Goal: Task Accomplishment & Management: Use online tool/utility

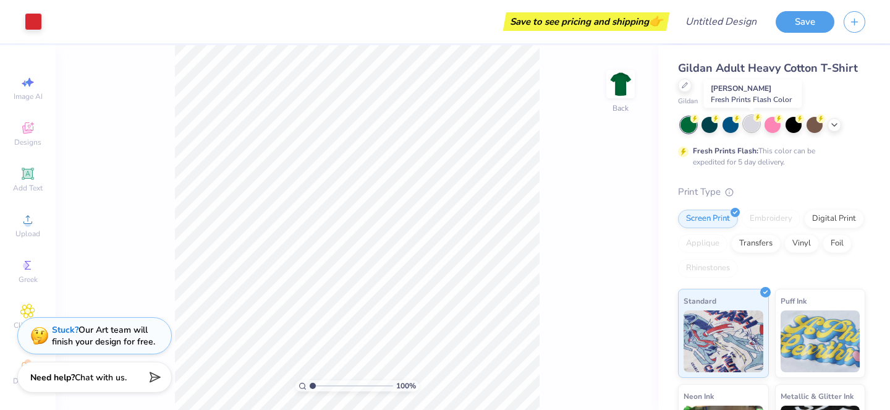
click at [755, 122] on div at bounding box center [751, 124] width 16 height 16
click at [836, 128] on div at bounding box center [835, 124] width 14 height 14
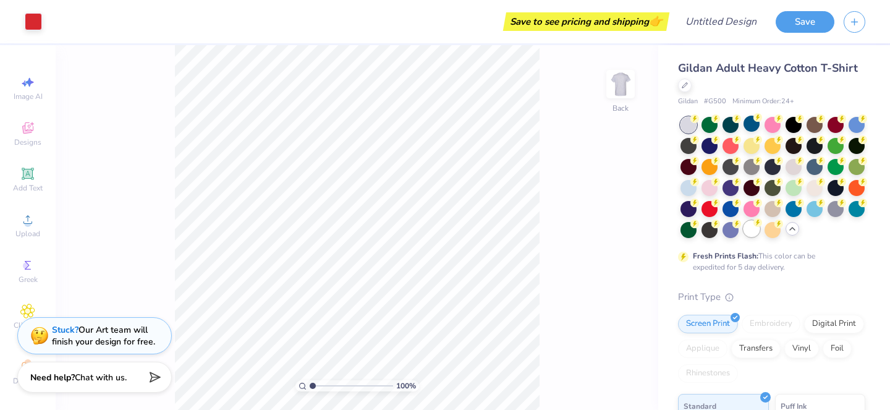
click at [750, 232] on div at bounding box center [751, 229] width 16 height 16
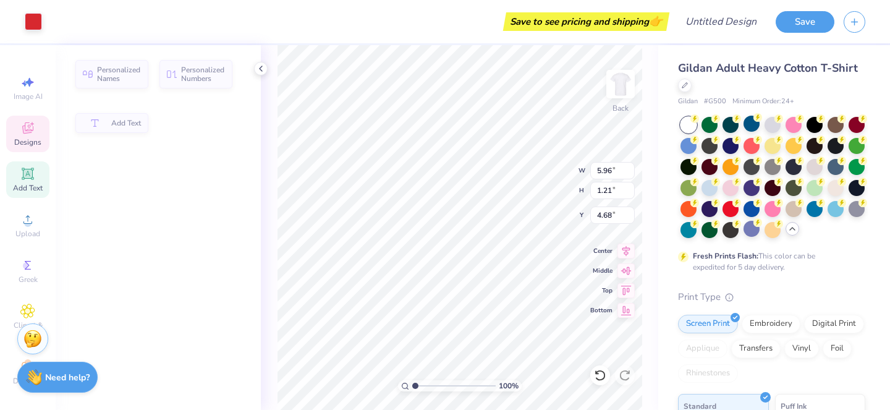
type input "5.96"
type input "1.21"
type input "4.68"
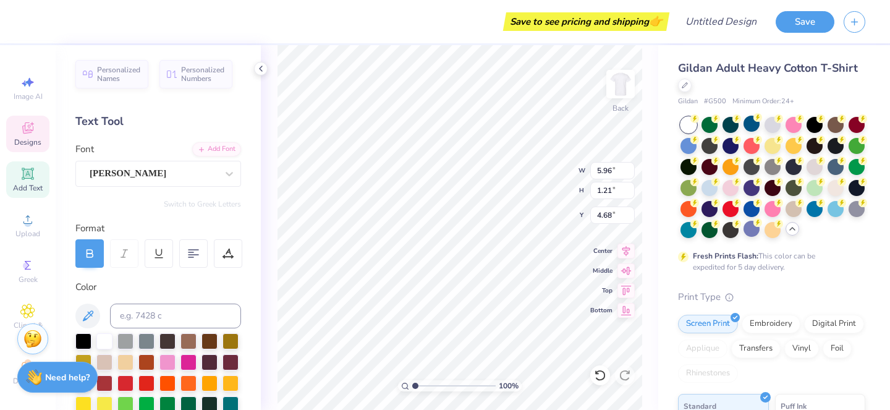
type input "6.47"
type input "2.46"
type input "4.04"
type input "3.85"
type input "2.45"
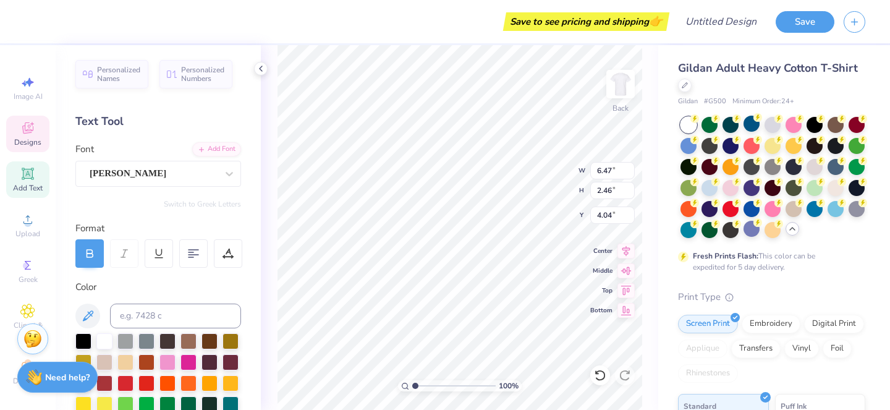
type input "3.94"
type textarea "[PERSON_NAME] Seniors"
type input "13.10"
type input "2.46"
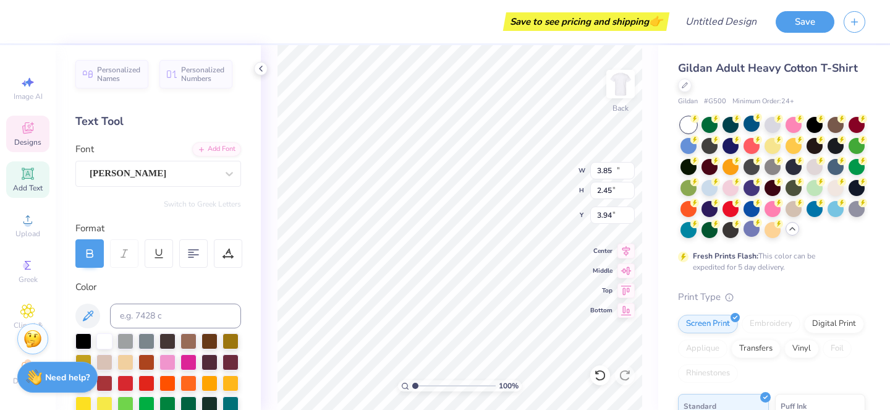
type input "4.38"
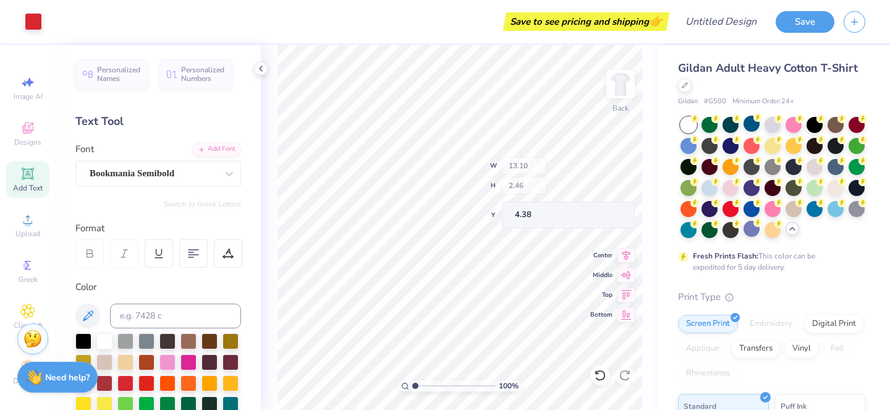
type input "0.58"
type input "1.64"
type input "4.06"
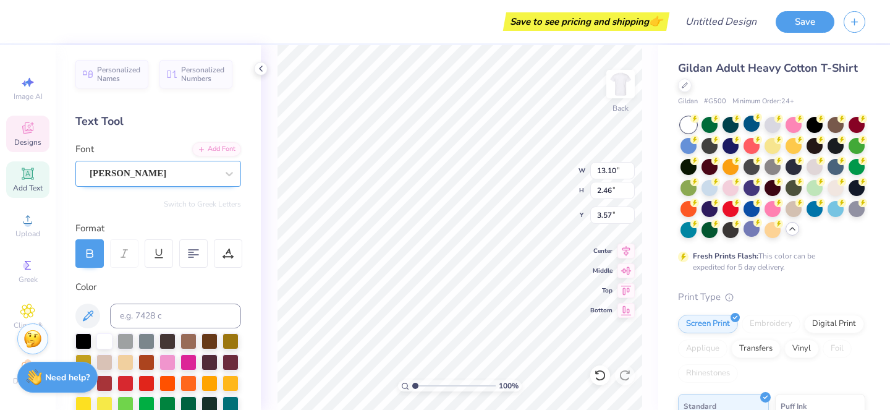
type input "3.57"
click at [137, 174] on div "[PERSON_NAME]" at bounding box center [153, 173] width 130 height 19
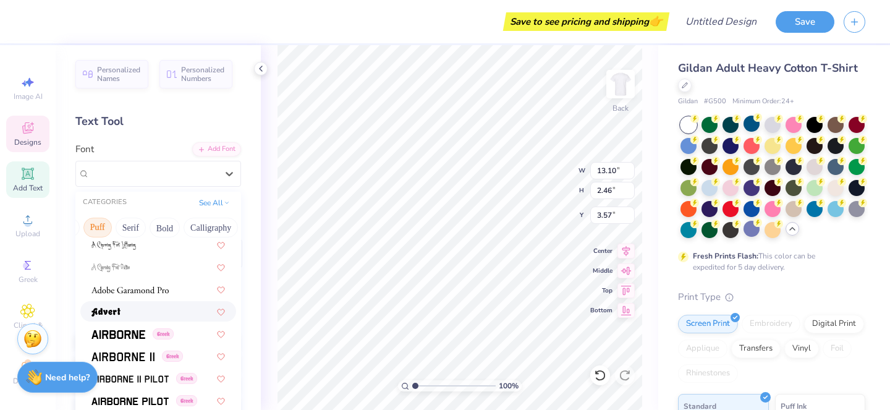
scroll to position [0, 106]
click at [220, 225] on button "Calligraphy" at bounding box center [200, 228] width 54 height 20
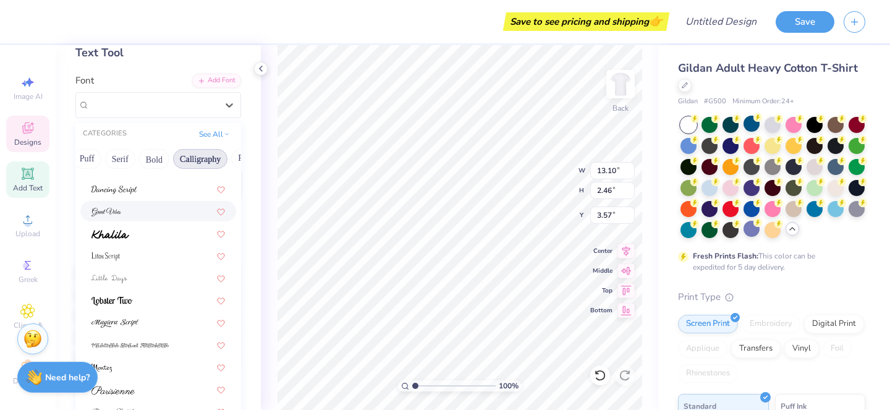
scroll to position [72, 0]
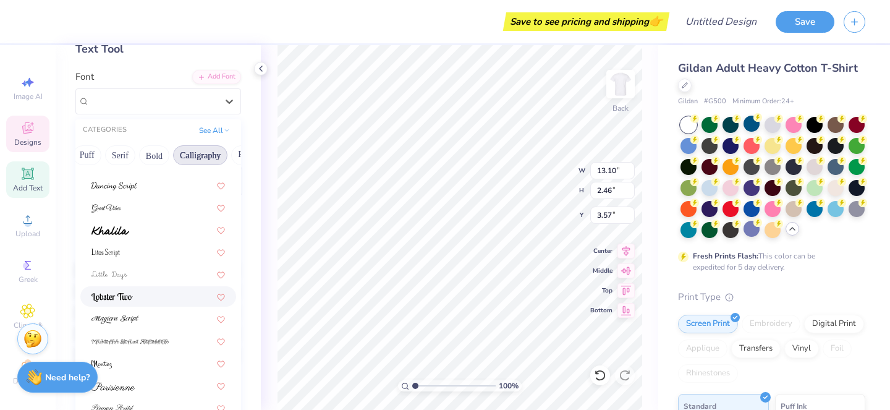
click at [140, 304] on div at bounding box center [158, 296] width 156 height 20
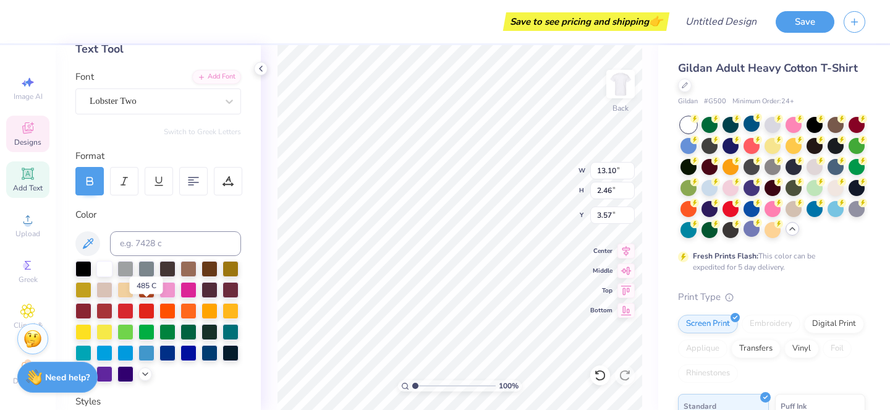
type input "12.82"
type input "2.07"
type input "3.66"
click at [116, 101] on div "Lobster Two" at bounding box center [153, 100] width 130 height 19
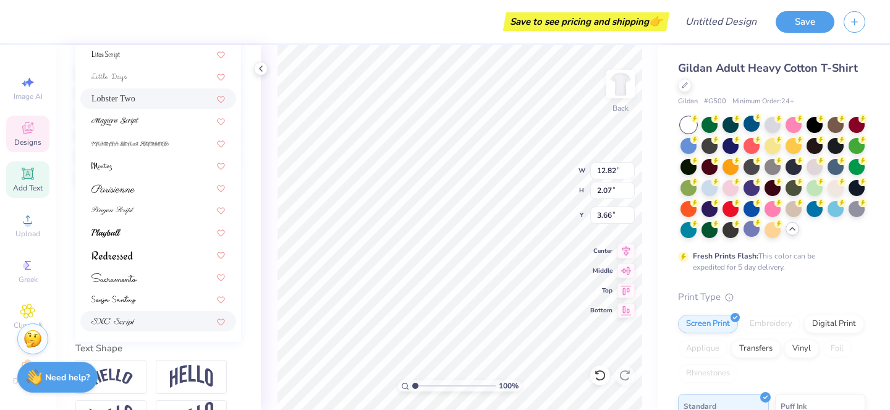
scroll to position [258, 0]
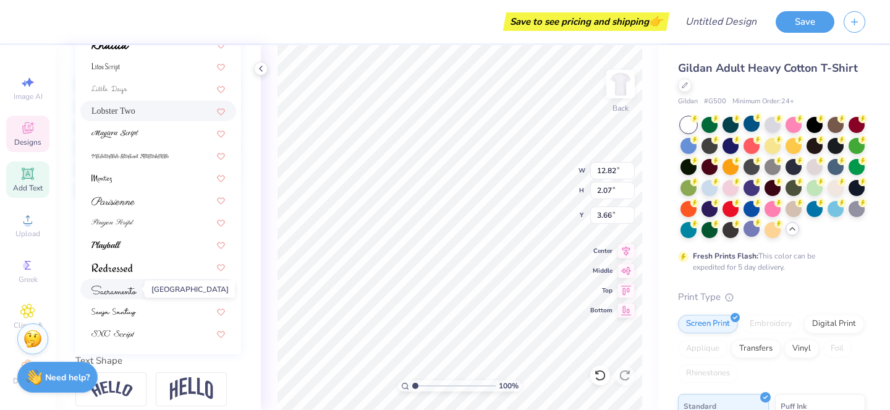
click at [126, 286] on img at bounding box center [113, 290] width 45 height 9
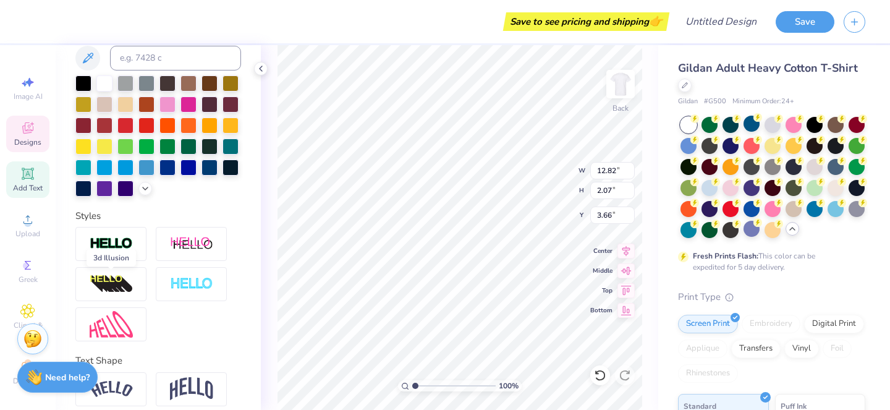
type input "12.43"
type input "2.04"
type input "3.70"
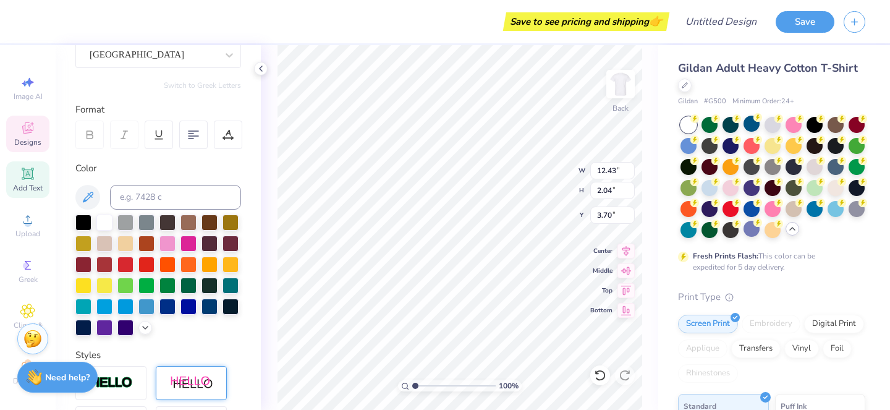
scroll to position [113, 0]
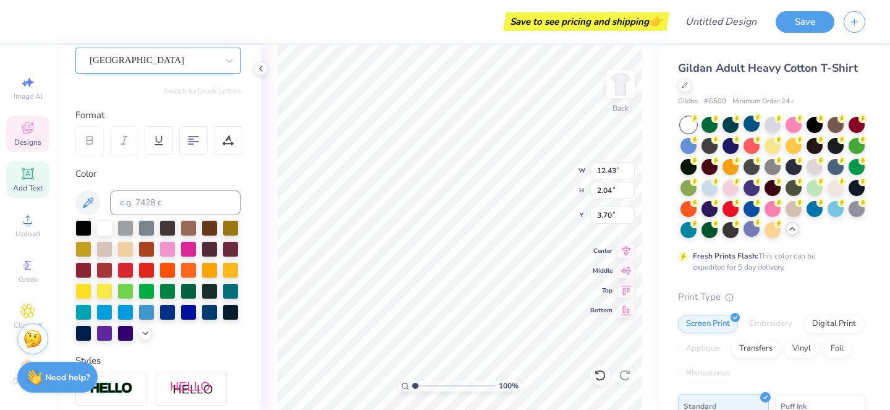
click at [174, 53] on div "[GEOGRAPHIC_DATA]" at bounding box center [153, 60] width 130 height 19
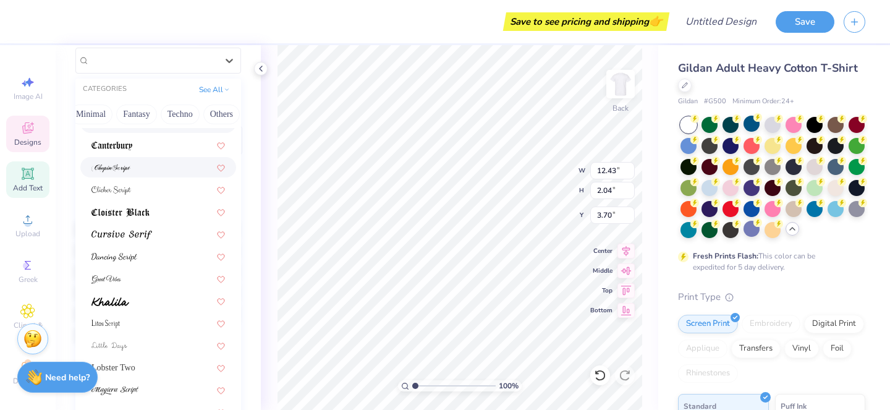
scroll to position [196, 0]
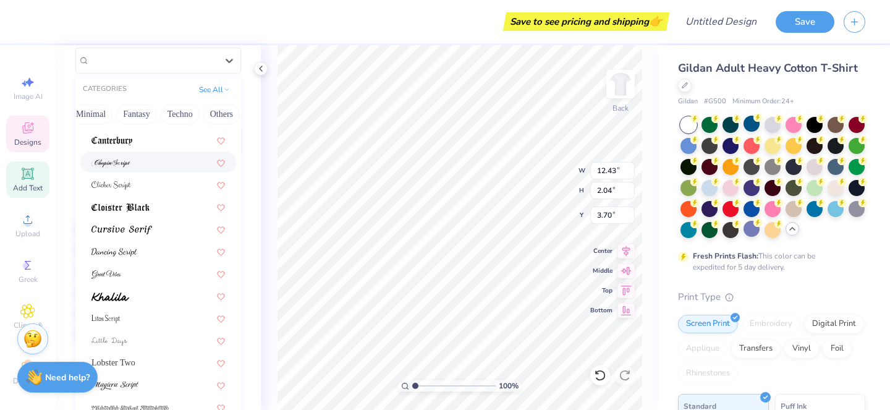
click at [157, 157] on div at bounding box center [157, 162] width 133 height 13
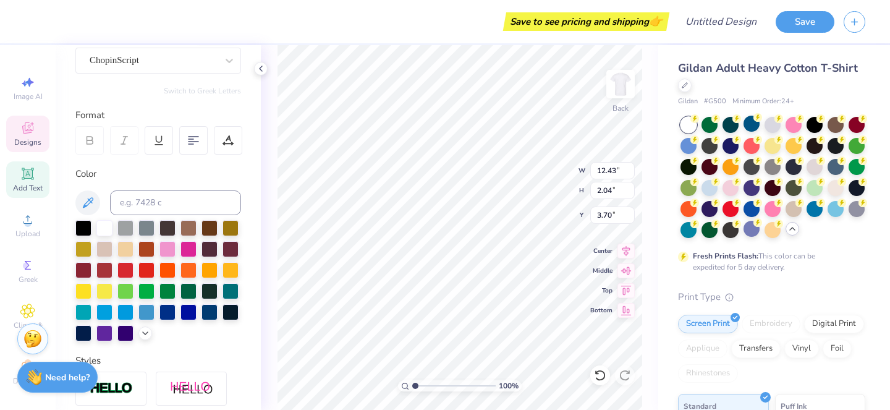
type input "12.78"
type input "2.34"
type input "3.58"
click at [172, 64] on div "ChopinScript" at bounding box center [153, 60] width 130 height 19
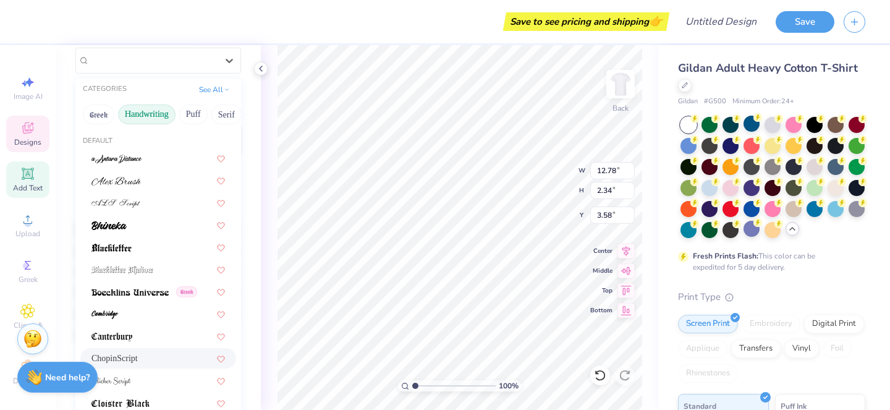
click at [145, 116] on button "Handwriting" at bounding box center [146, 114] width 57 height 20
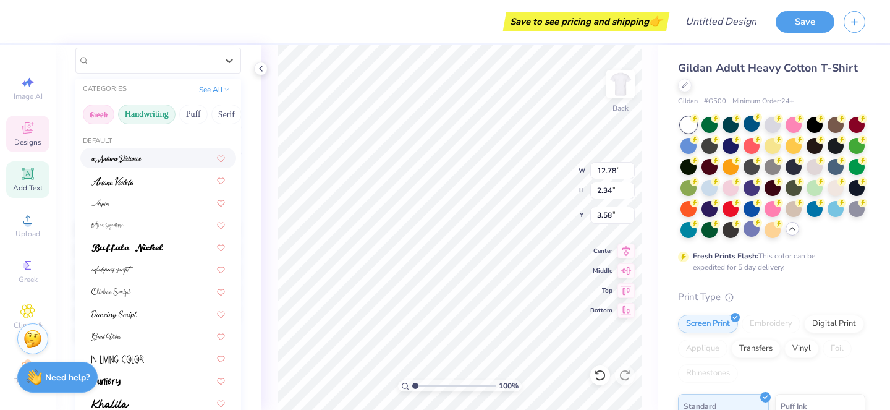
click at [101, 117] on button "Greek" at bounding box center [99, 114] width 32 height 20
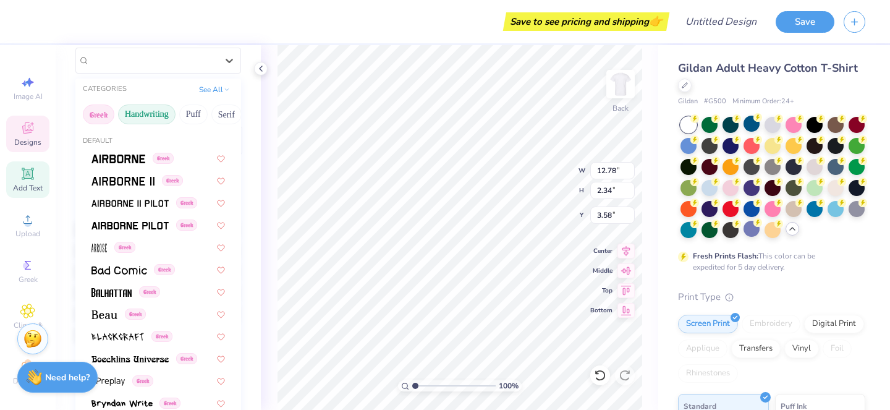
click at [141, 117] on button "Handwriting" at bounding box center [146, 114] width 57 height 20
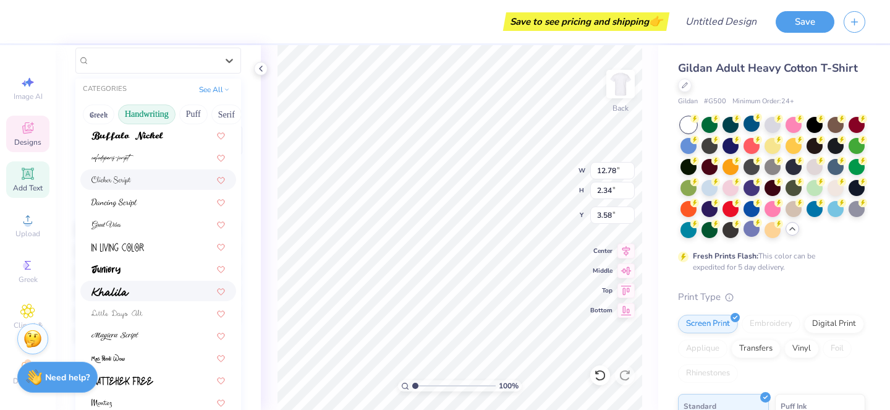
scroll to position [112, 0]
click at [127, 270] on div at bounding box center [157, 267] width 133 height 13
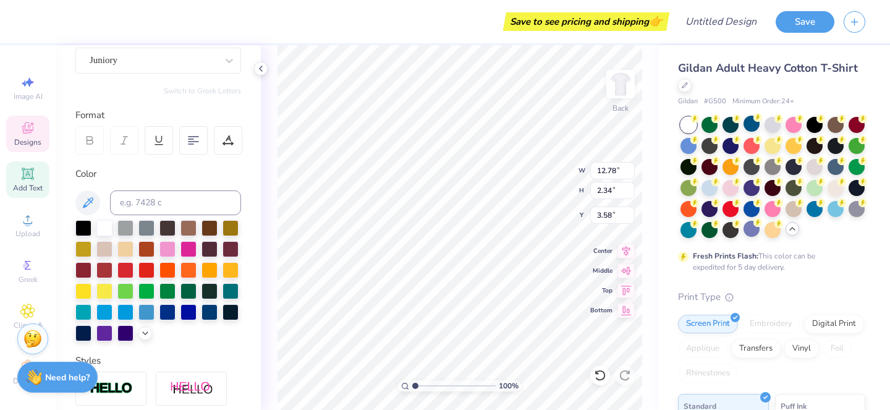
type input "13.42"
type input "2.13"
click at [151, 57] on div "Juniory" at bounding box center [153, 60] width 130 height 19
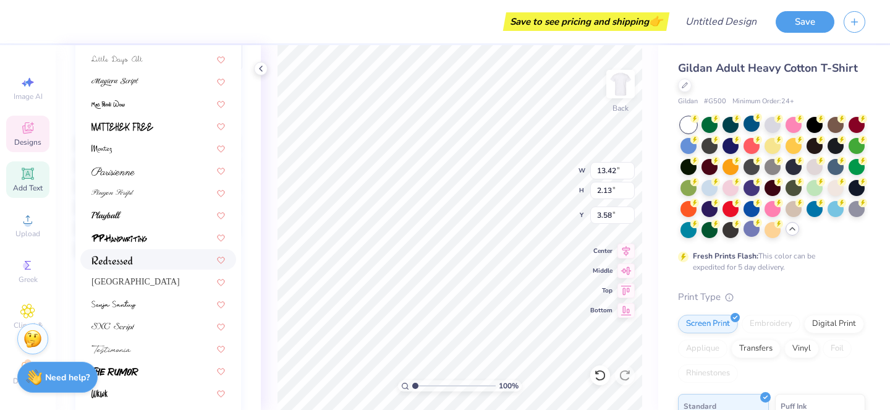
scroll to position [292, 0]
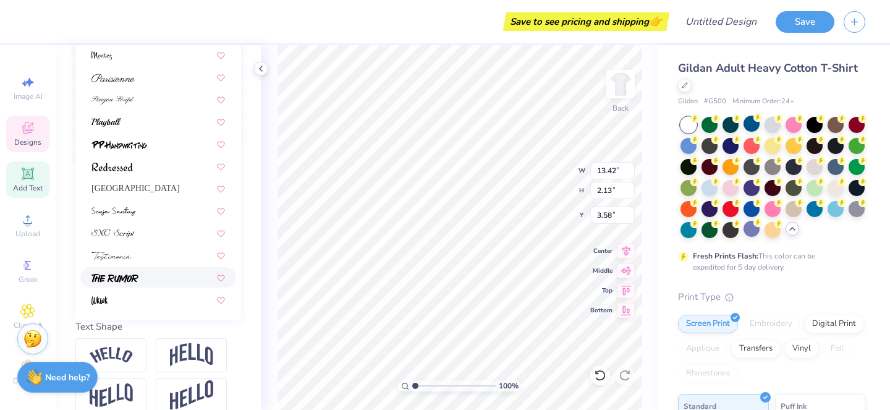
click at [131, 276] on img at bounding box center [114, 278] width 47 height 9
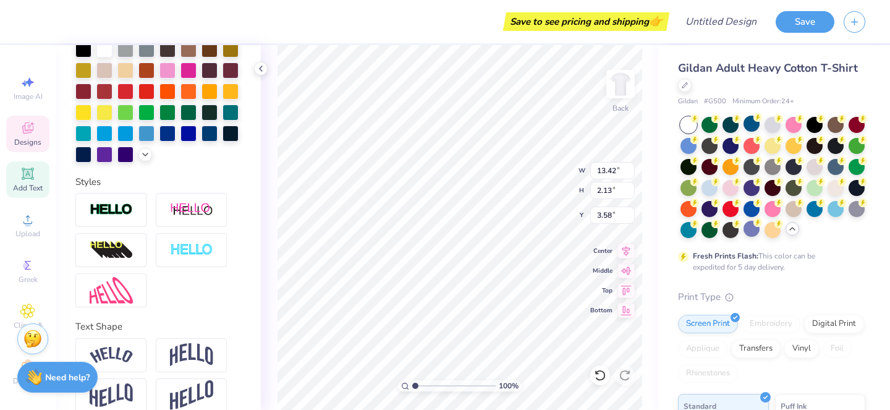
type input "15.02"
type input "2.09"
type input "3.55"
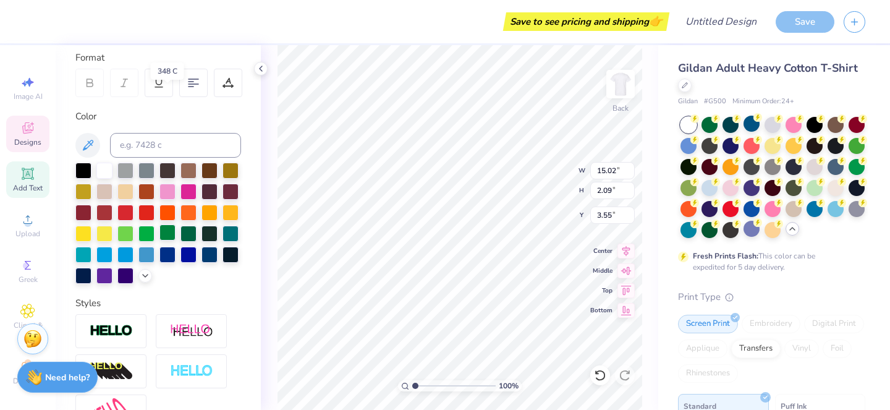
scroll to position [0, 0]
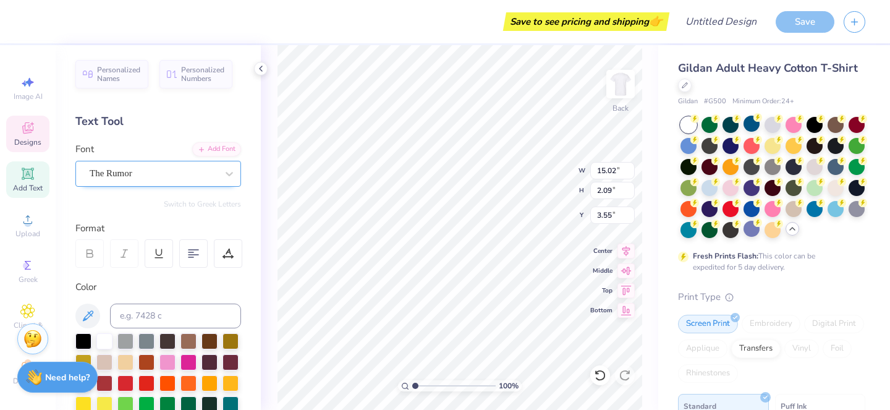
click at [150, 169] on div "The Rumor" at bounding box center [153, 173] width 130 height 19
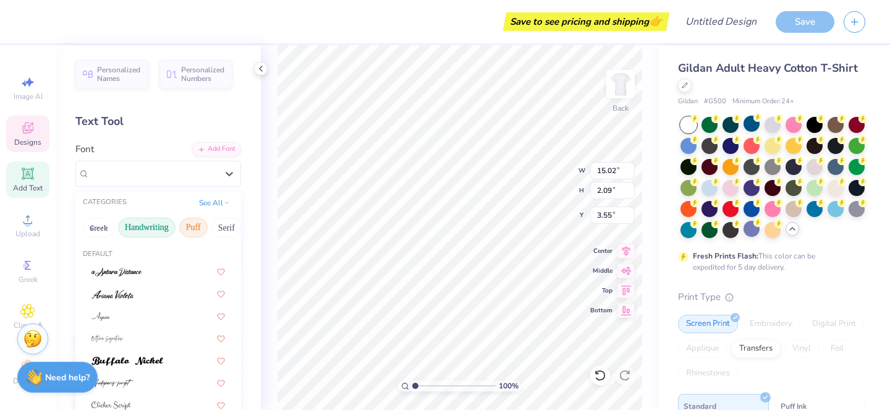
click at [191, 224] on button "Puff" at bounding box center [193, 228] width 28 height 20
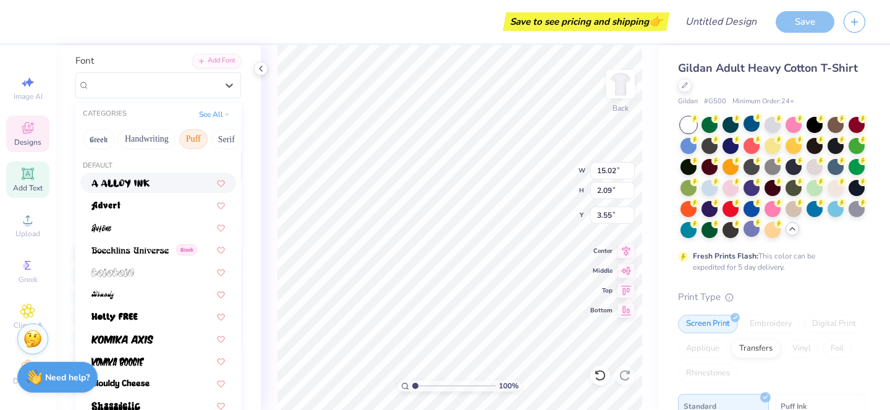
scroll to position [93, 0]
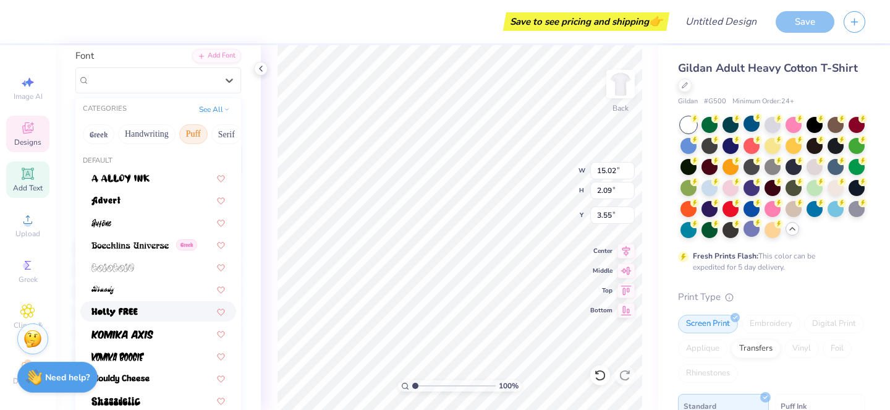
click at [141, 313] on div at bounding box center [157, 311] width 133 height 13
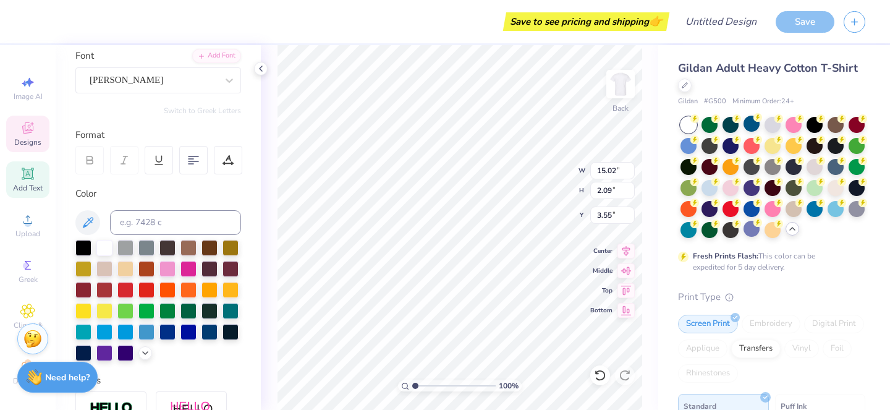
type input "12.59"
type input "1.65"
type input "3.93"
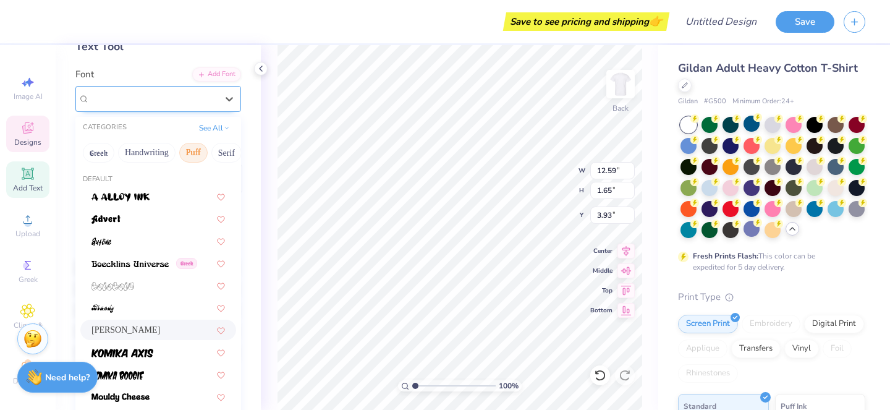
click at [169, 105] on div "[PERSON_NAME]" at bounding box center [153, 98] width 130 height 19
click at [152, 150] on button "Calligraphy" at bounding box center [146, 153] width 54 height 20
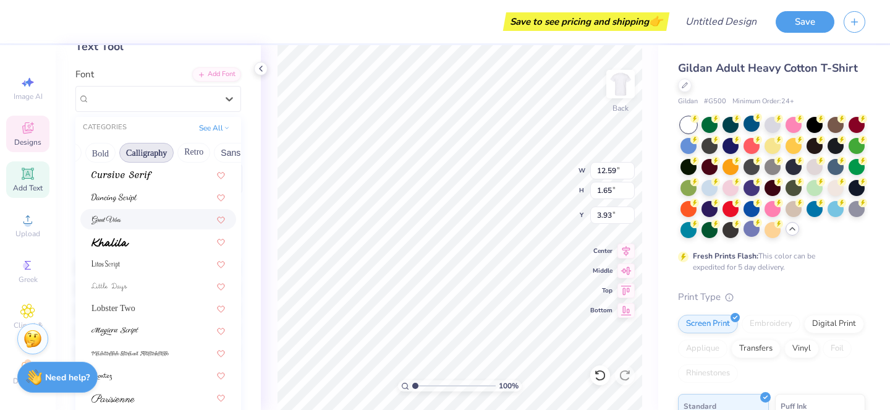
scroll to position [289, 0]
click at [155, 262] on div at bounding box center [157, 262] width 133 height 13
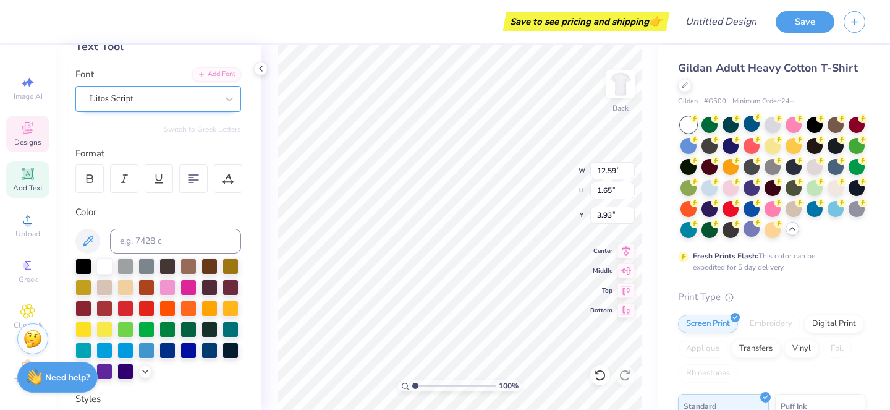
type input "9.30"
type input "1.89"
type input "3.69"
click at [198, 97] on div "Litos Script" at bounding box center [153, 98] width 130 height 19
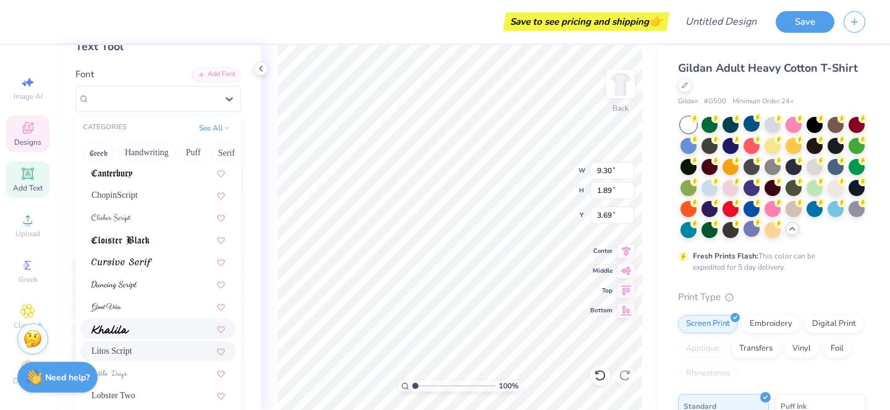
scroll to position [212, 0]
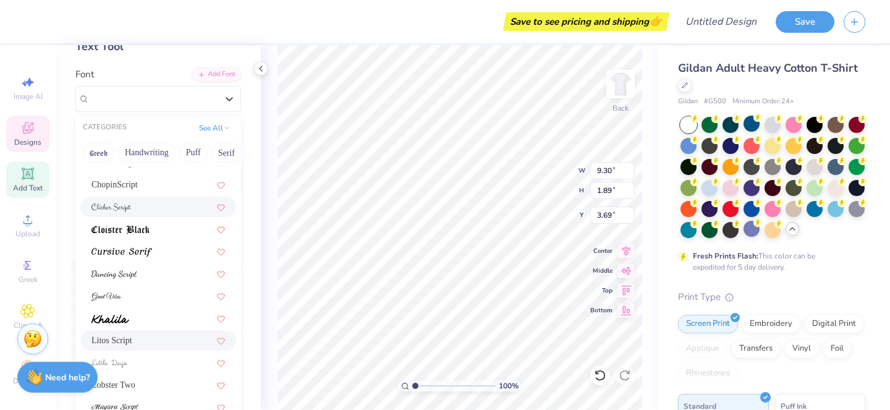
click at [153, 202] on div at bounding box center [157, 206] width 133 height 13
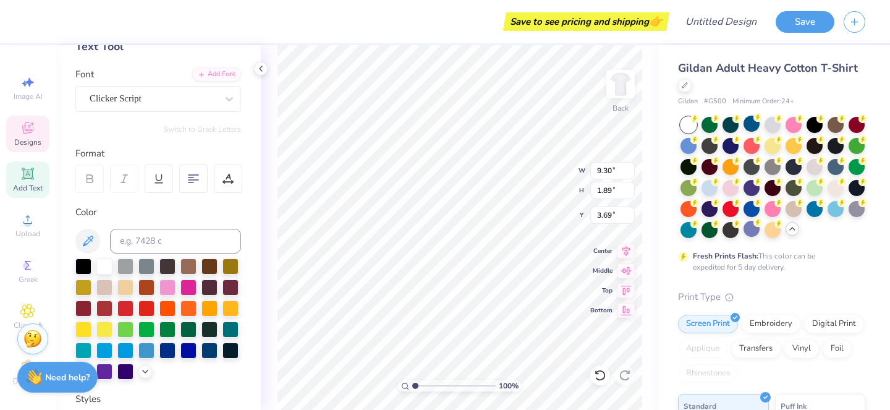
type input "9.71"
type input "1.93"
type input "3.78"
click at [201, 94] on div "Clicker Script" at bounding box center [153, 98] width 130 height 19
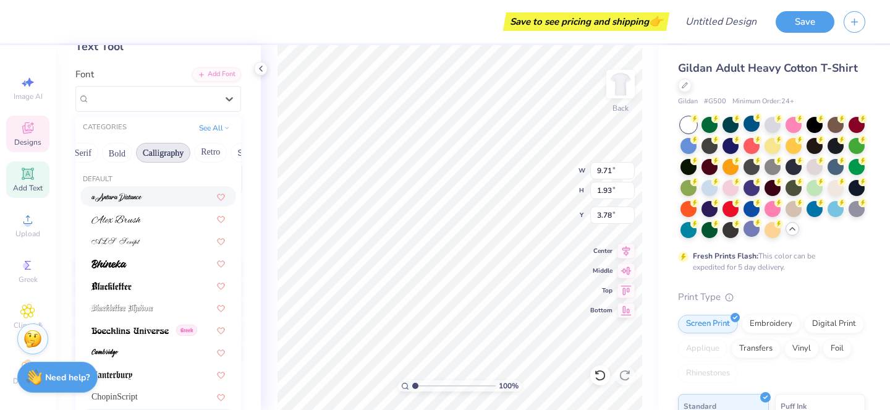
scroll to position [0, 137]
click at [129, 156] on button "Bold" at bounding box center [123, 153] width 30 height 20
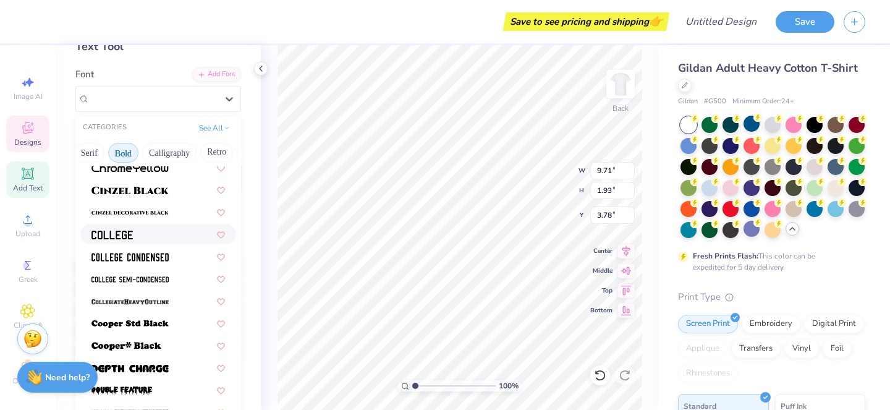
scroll to position [60, 0]
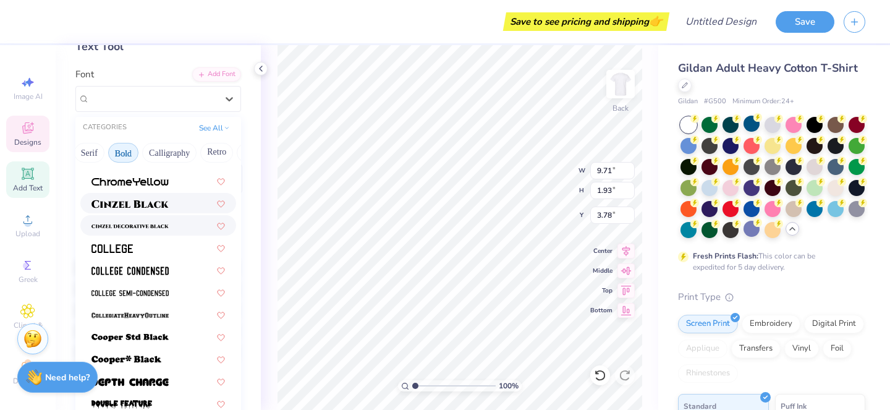
click at [149, 197] on span at bounding box center [129, 203] width 77 height 13
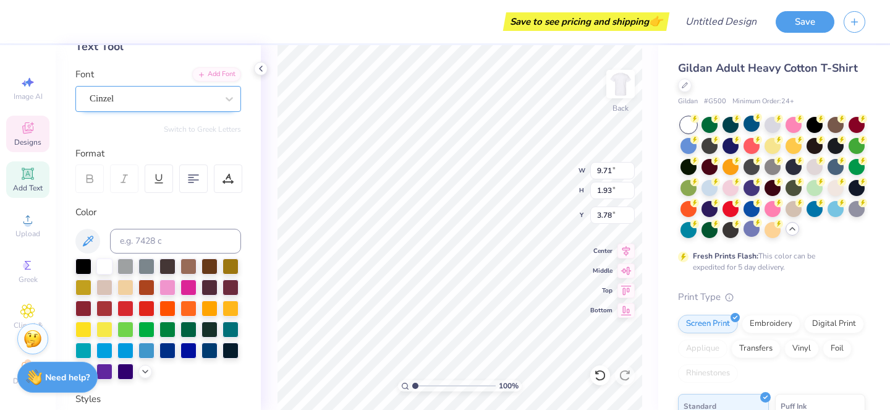
click at [153, 96] on div "Cinzel" at bounding box center [153, 98] width 130 height 19
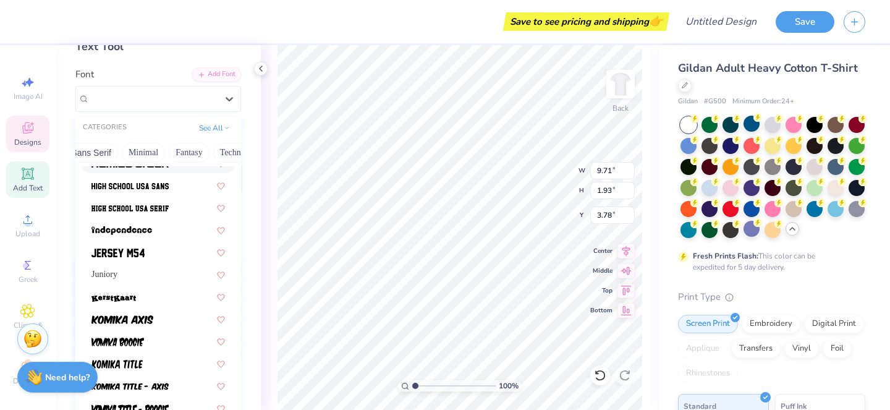
scroll to position [0, 304]
click at [155, 155] on button "Minimal" at bounding box center [148, 153] width 43 height 20
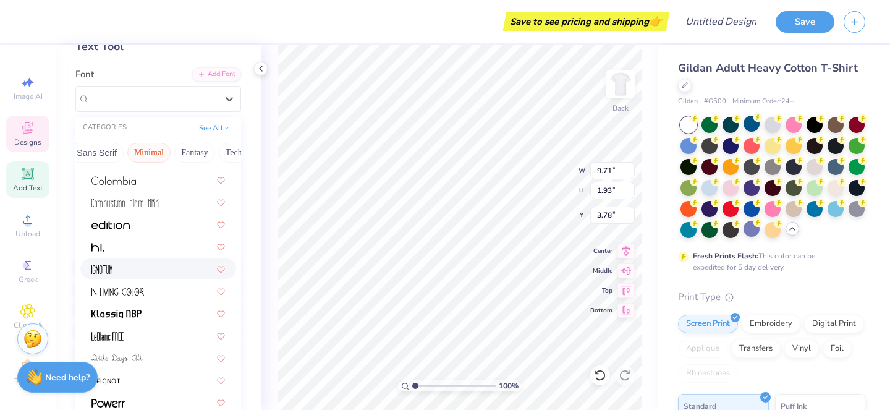
scroll to position [236, 0]
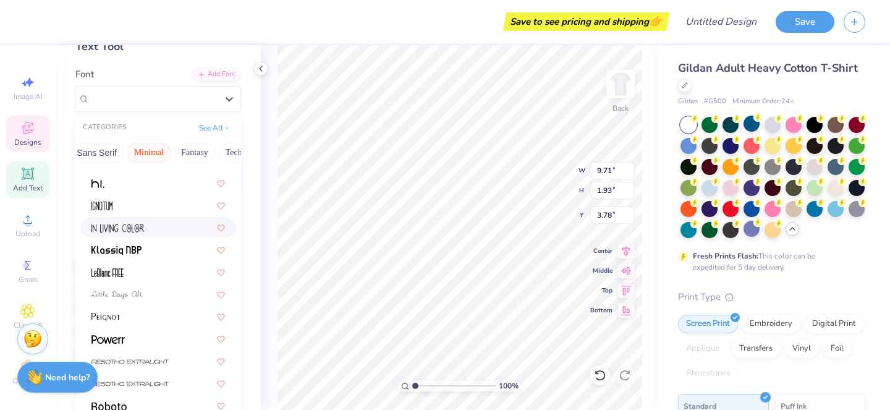
click at [140, 228] on img at bounding box center [117, 228] width 53 height 9
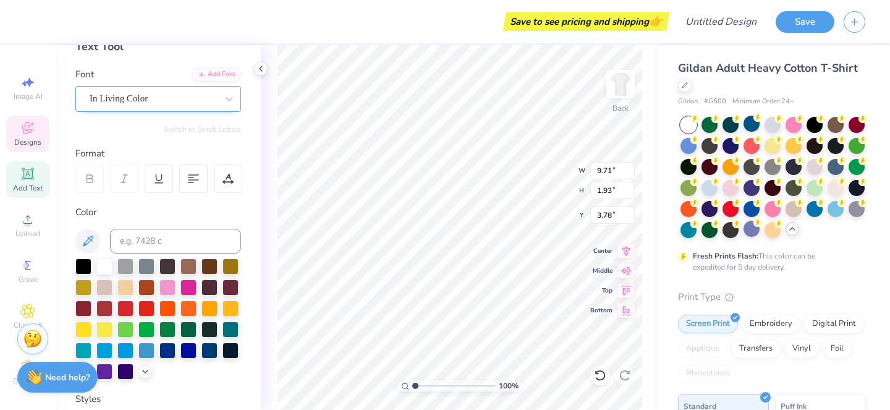
click at [186, 98] on div "In Living Color" at bounding box center [153, 98] width 130 height 19
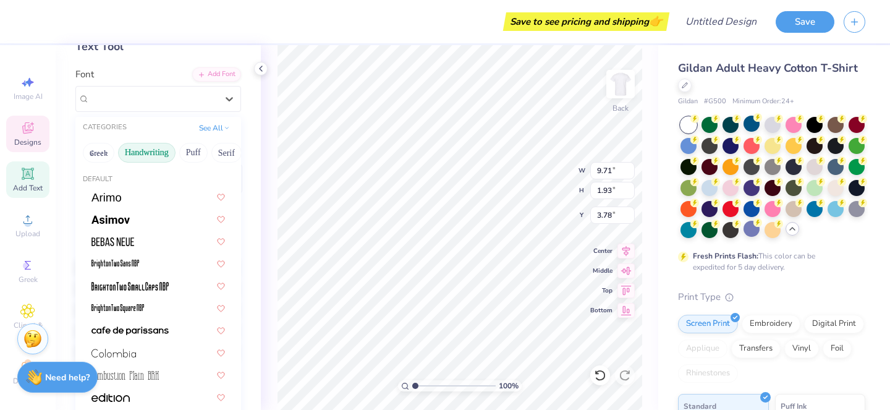
click at [127, 149] on button "Handwriting" at bounding box center [146, 153] width 57 height 20
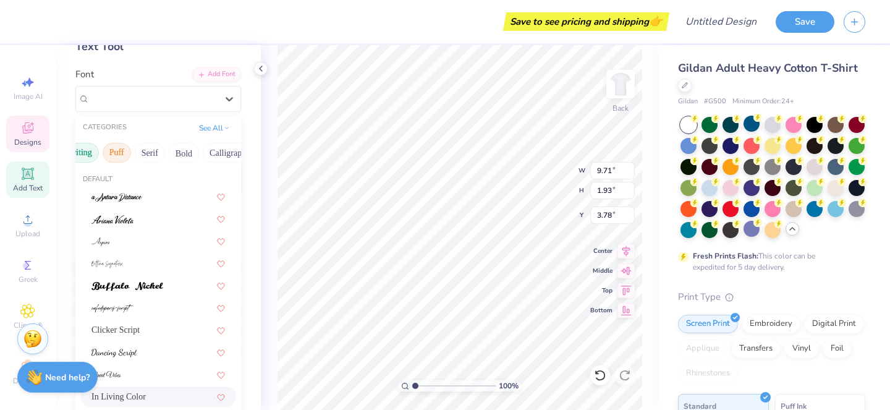
scroll to position [0, 77]
click at [155, 290] on span at bounding box center [127, 285] width 72 height 13
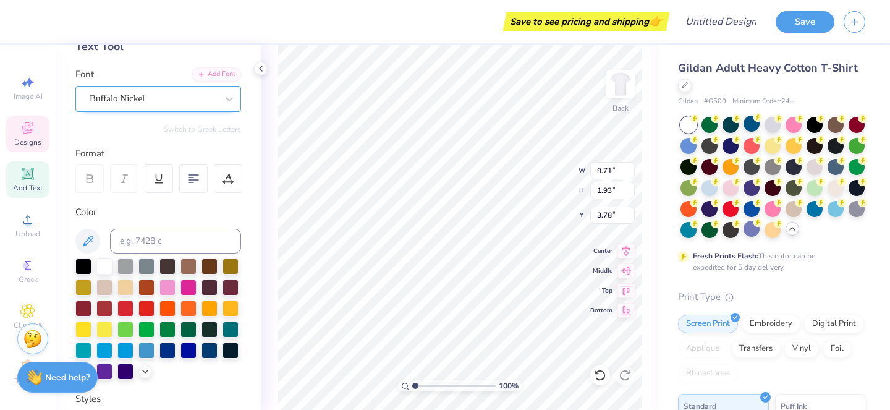
click at [147, 97] on div "Buffalo Nickel" at bounding box center [153, 98] width 130 height 19
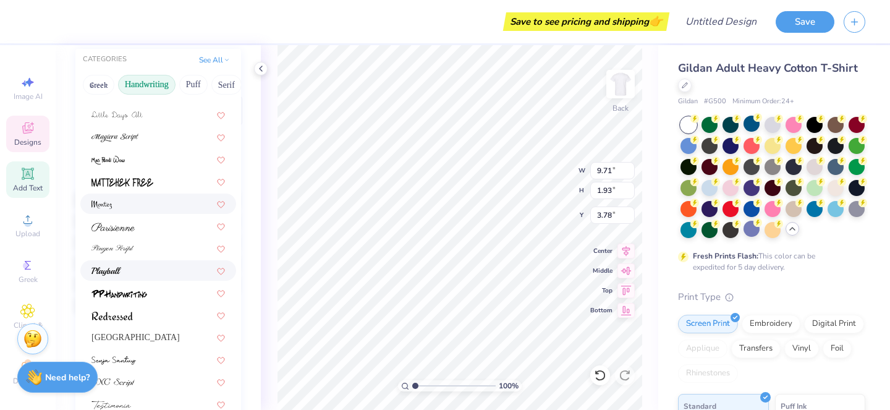
scroll to position [262, 0]
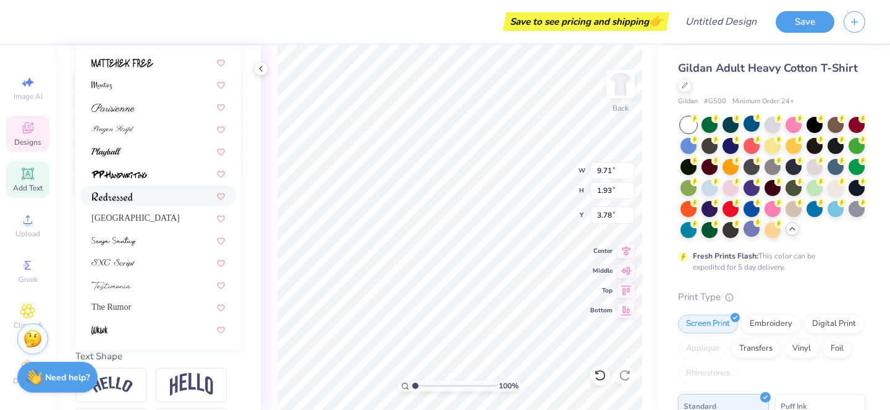
click at [141, 198] on div at bounding box center [157, 195] width 133 height 13
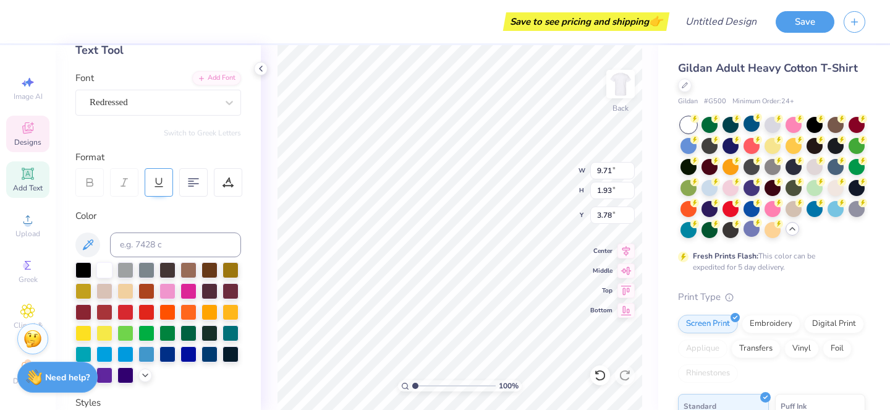
scroll to position [58, 0]
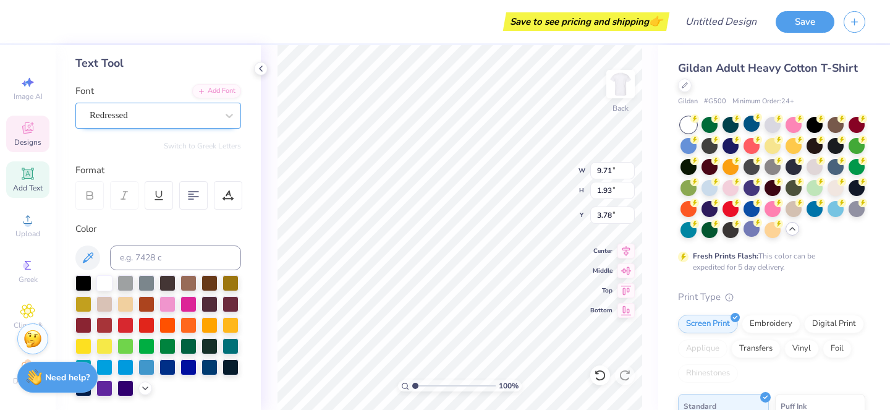
click at [159, 104] on div "Redressed" at bounding box center [158, 116] width 166 height 26
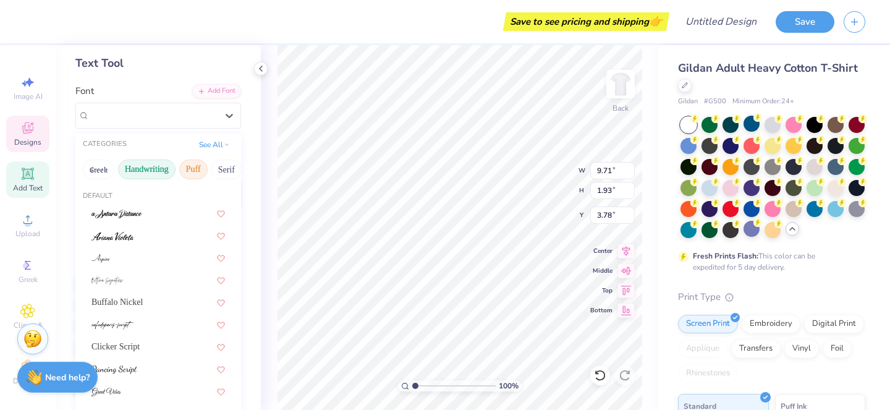
click at [196, 167] on button "Puff" at bounding box center [193, 169] width 28 height 20
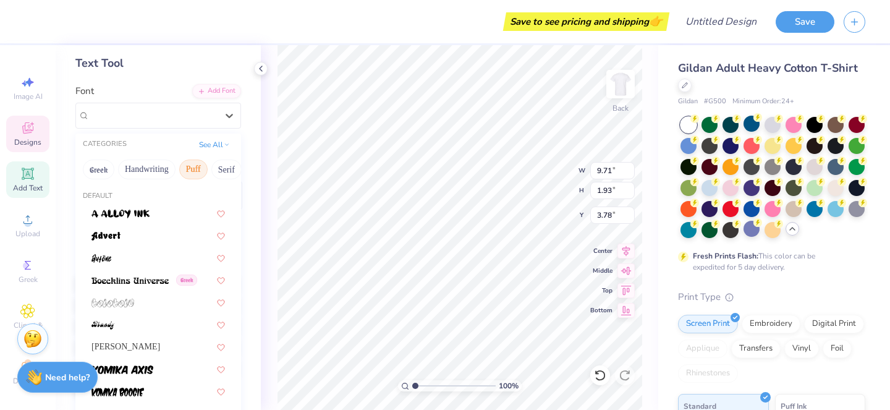
scroll to position [0, 38]
click at [196, 167] on button "Serif" at bounding box center [188, 169] width 30 height 20
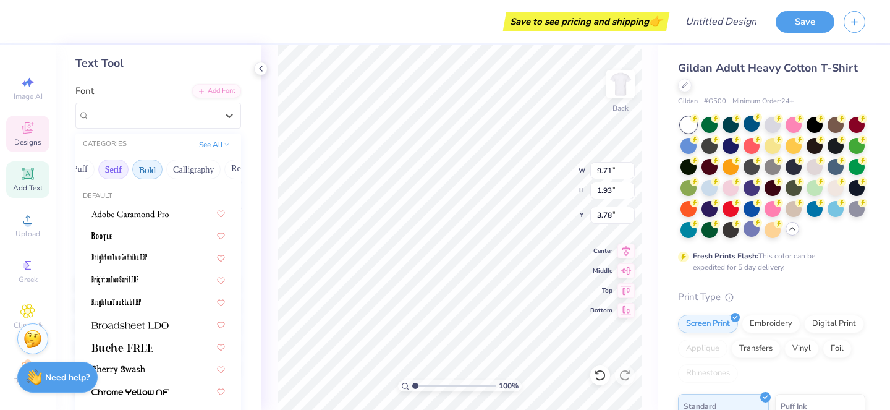
scroll to position [0, 119]
click at [204, 172] on button "Calligraphy" at bounding box center [187, 169] width 54 height 20
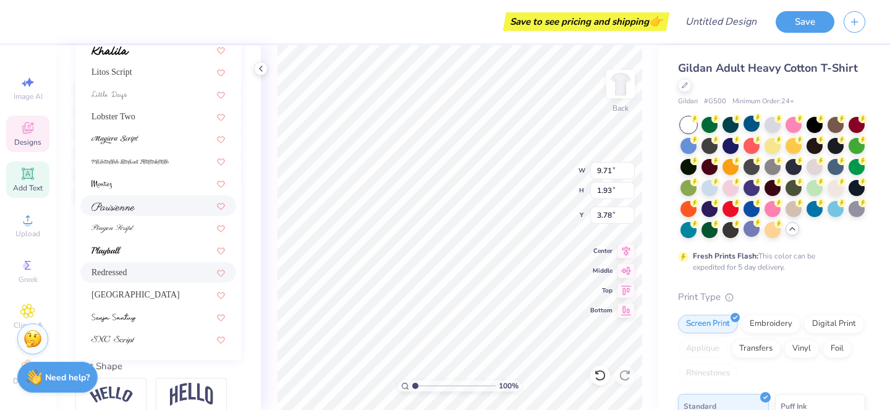
scroll to position [265, 0]
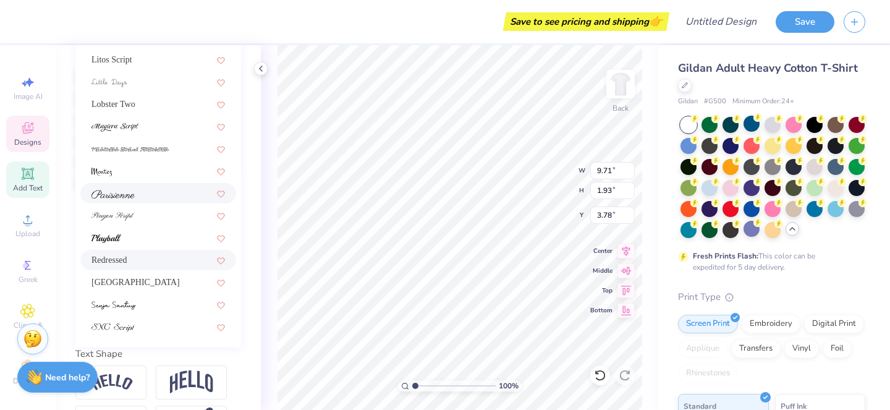
click at [155, 195] on div at bounding box center [157, 193] width 133 height 13
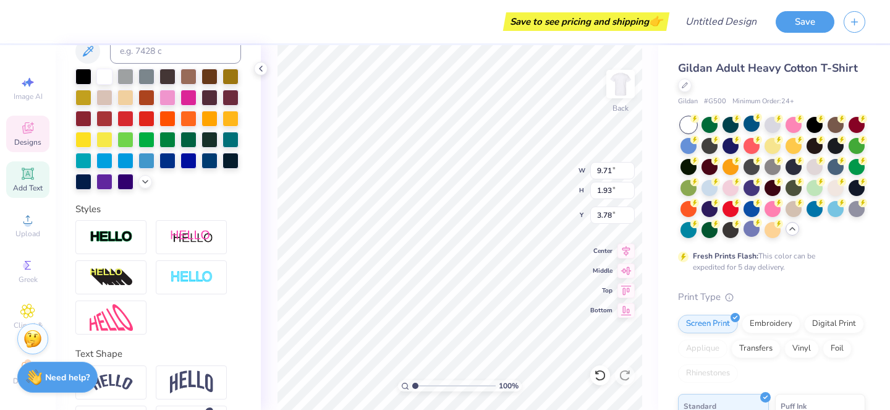
type input "5.20"
type input "0.44"
type input "6.62"
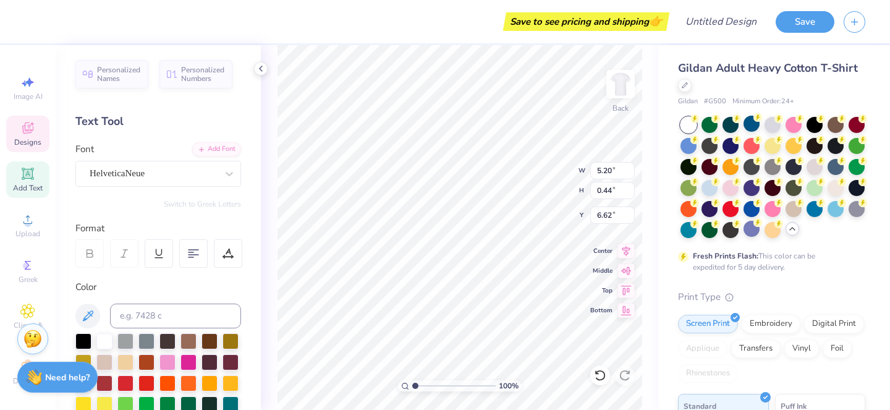
scroll to position [0, 0]
type textarea "c"
type textarea "CLASS OF 2026"
type input "5.70"
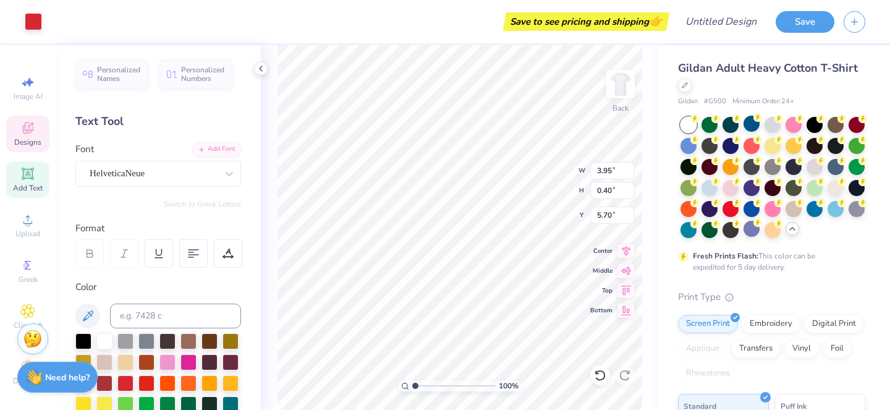
type input "3.95"
type input "0.40"
type input "6.18"
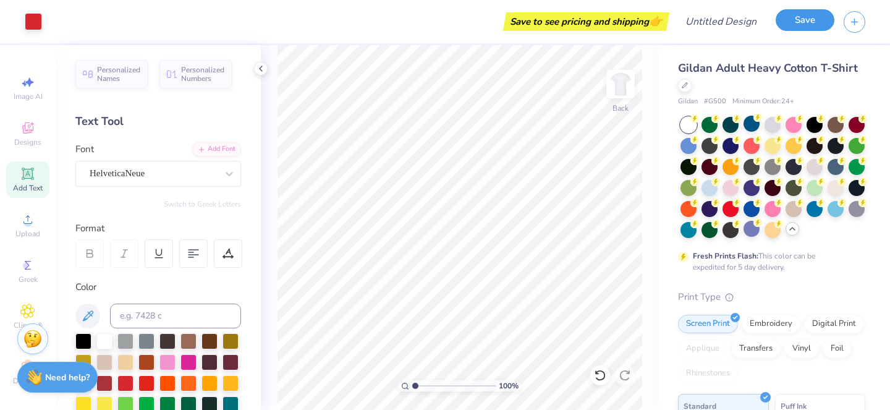
click at [787, 18] on button "Save" at bounding box center [805, 20] width 59 height 22
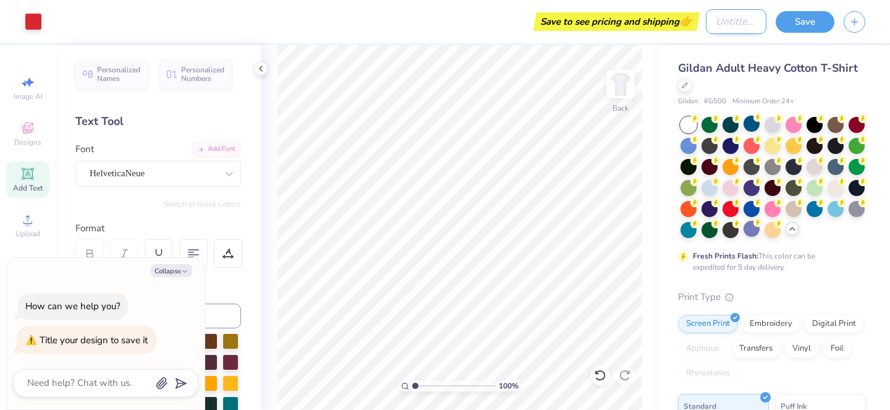
type textarea "x"
click at [709, 22] on input "Design Title" at bounding box center [736, 21] width 61 height 25
type input "s"
type textarea "x"
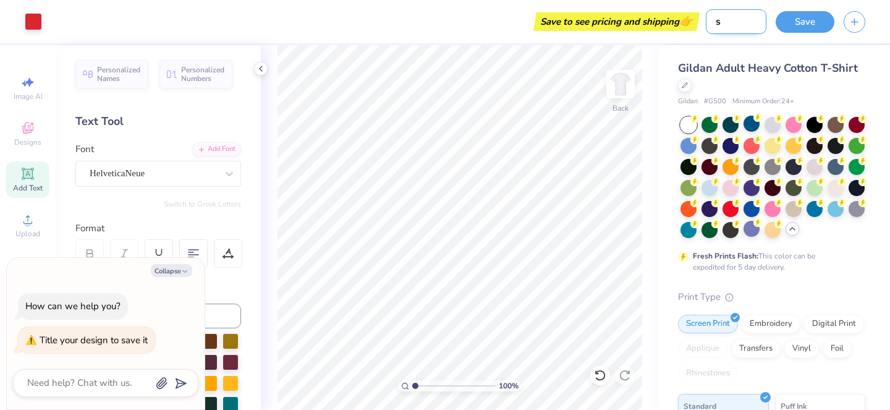
type input "se"
type textarea "x"
type input "sen"
type textarea "x"
type input "seni"
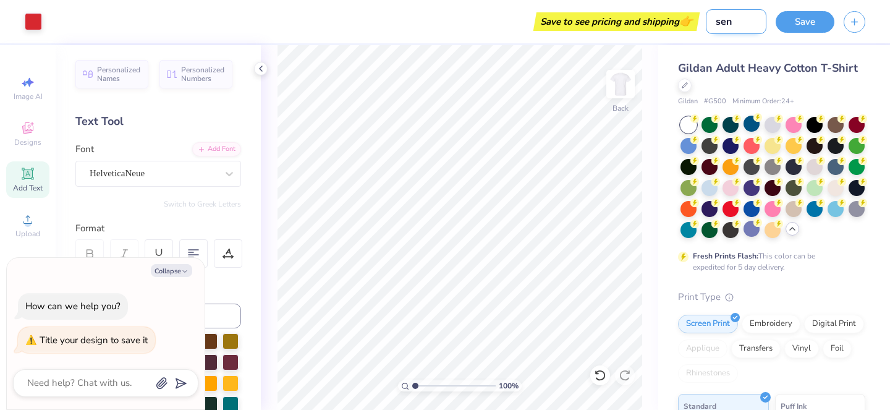
type textarea "x"
type input "senio"
type textarea "x"
type input "senior"
type textarea "x"
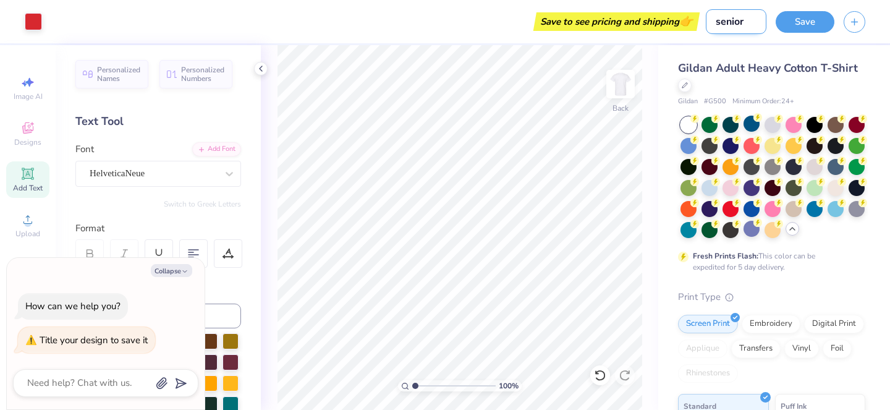
type input "senior"
type textarea "x"
type input "senior s"
type textarea "x"
type input "senior sh"
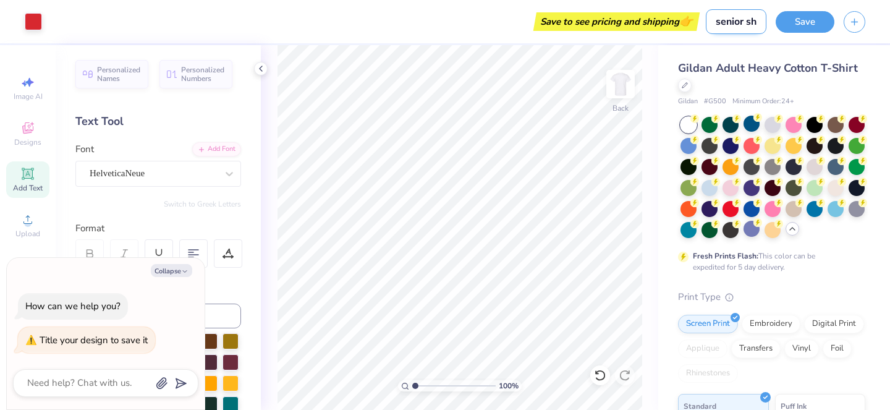
type textarea "x"
type input "senior shi"
type textarea "x"
type input "senior shir"
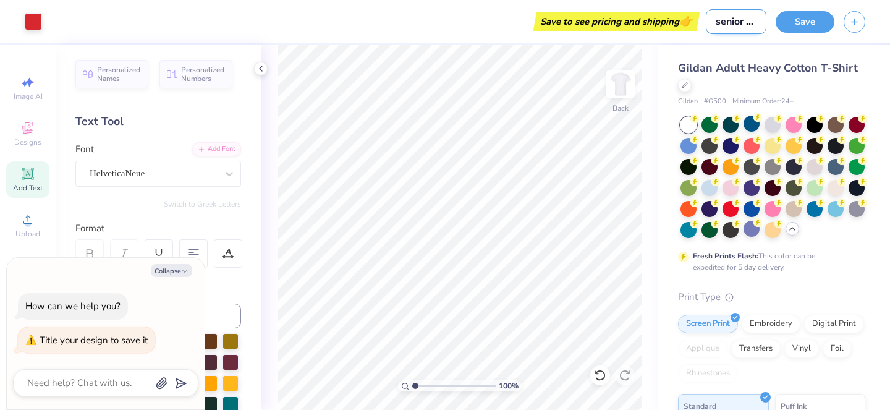
type textarea "x"
type input "senior shirt"
type textarea "x"
type input "senior shirts"
type textarea "x"
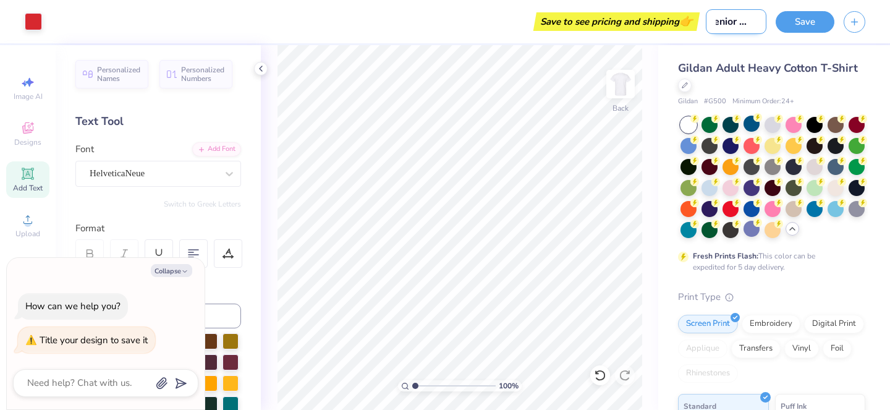
scroll to position [0, 15]
type input "senior shirts"
click at [816, 18] on button "Save" at bounding box center [805, 20] width 59 height 22
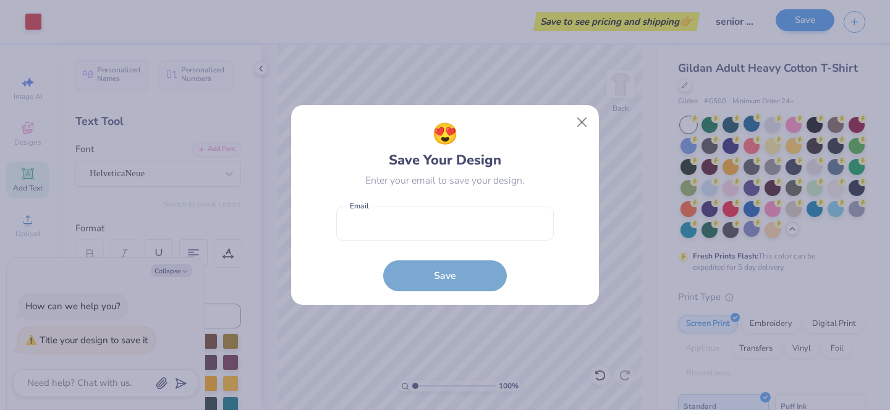
type textarea "x"
click at [485, 232] on input "email" at bounding box center [445, 223] width 218 height 34
type input "[EMAIL_ADDRESS][DOMAIN_NAME]"
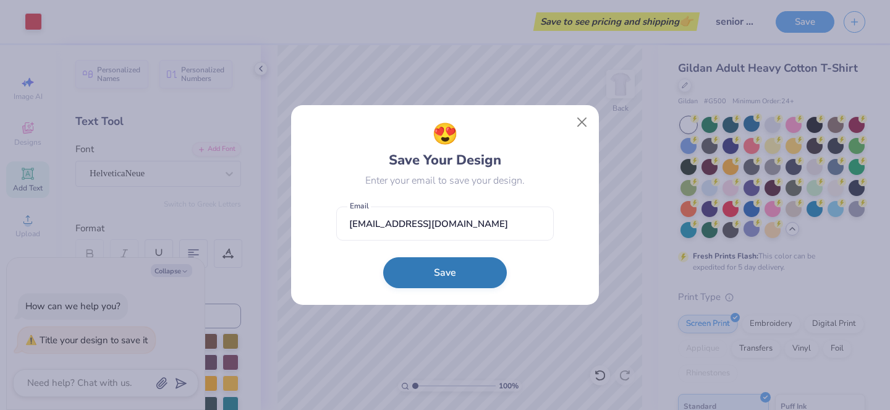
click at [459, 273] on button "Save" at bounding box center [445, 272] width 124 height 31
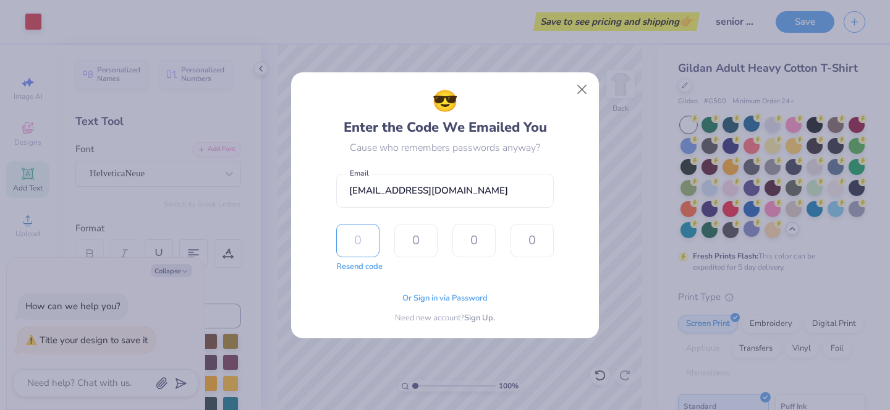
type input "2"
type input "6"
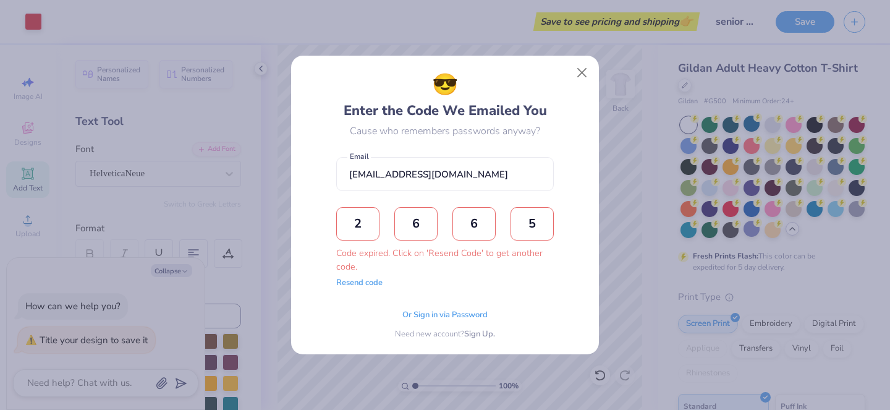
type input "5"
type input "2"
type input "6"
type input "5"
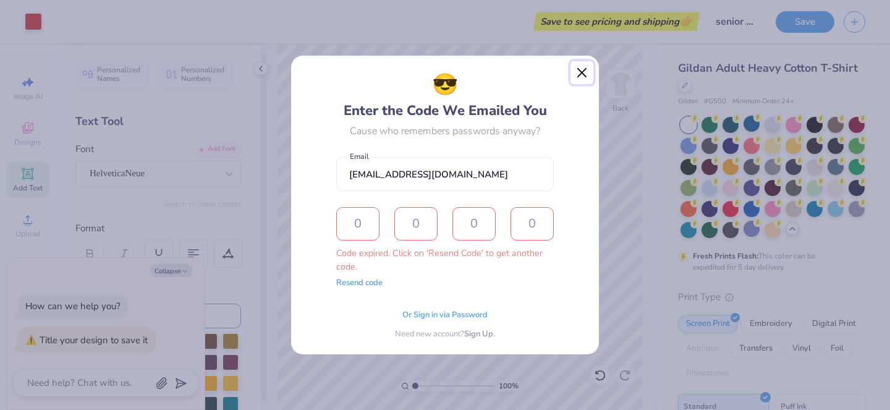
click at [584, 78] on button "Close" at bounding box center [581, 72] width 23 height 23
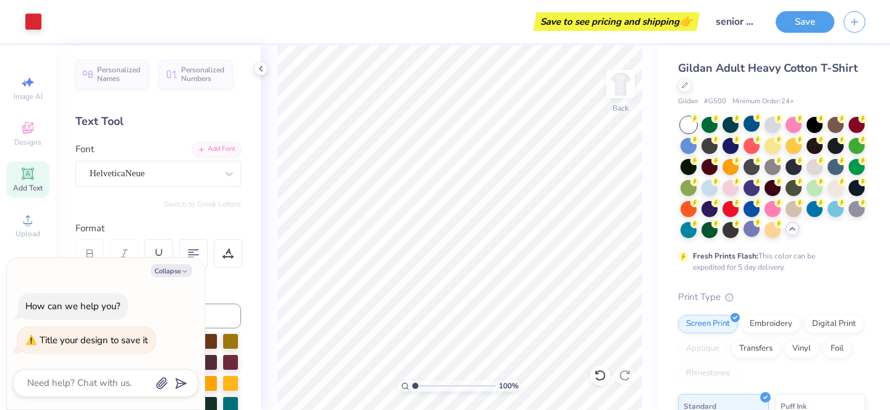
type textarea "x"
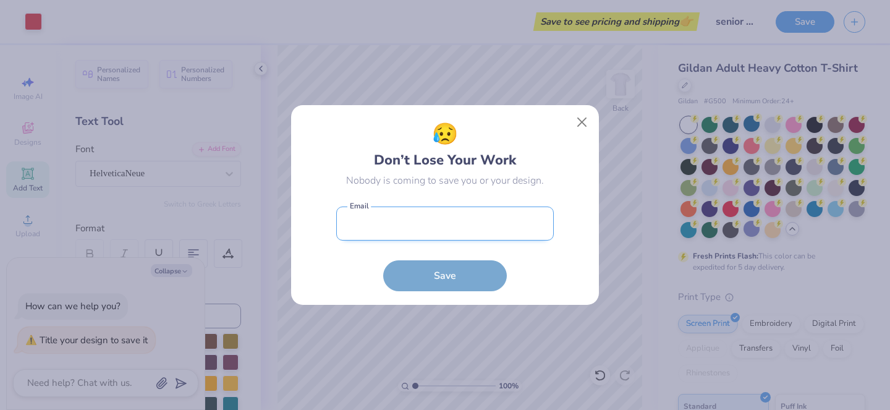
click at [507, 226] on input "email" at bounding box center [445, 223] width 218 height 34
type input "[EMAIL_ADDRESS][DOMAIN_NAME]"
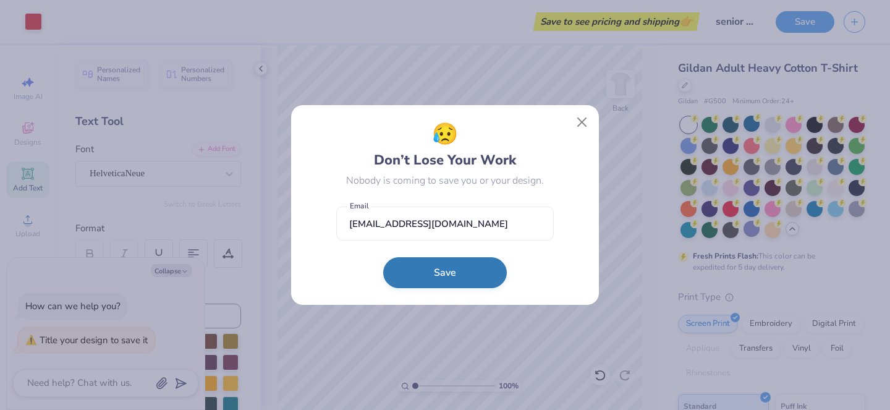
click at [447, 270] on button "Save" at bounding box center [445, 272] width 124 height 31
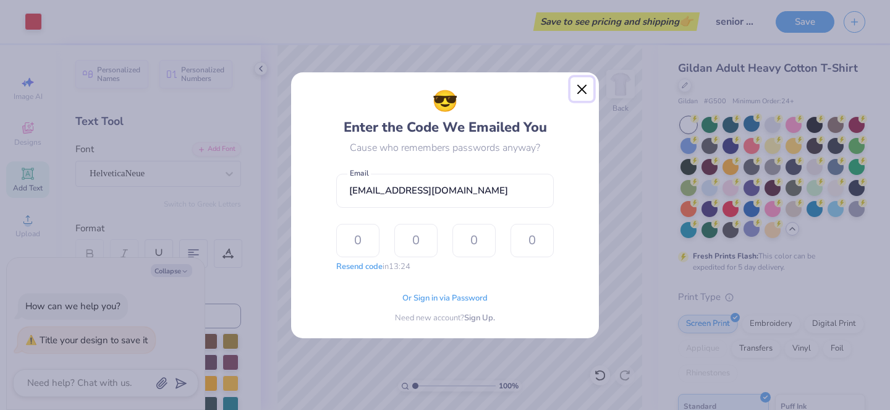
click at [583, 94] on button "Close" at bounding box center [581, 88] width 23 height 23
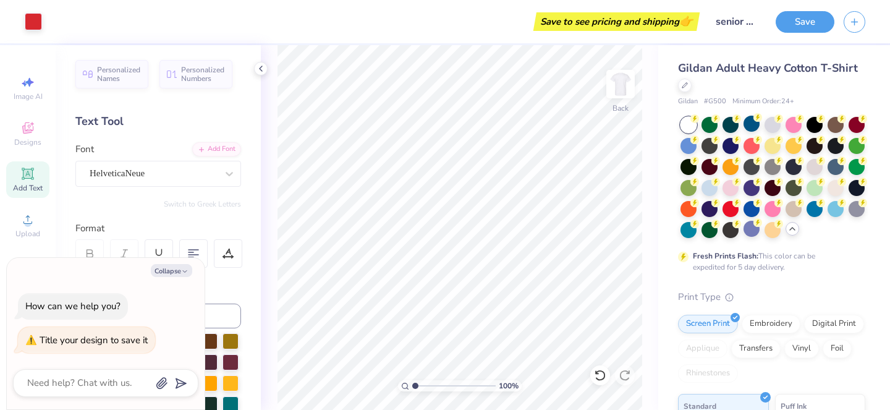
type textarea "x"
